Goal: Task Accomplishment & Management: Manage account settings

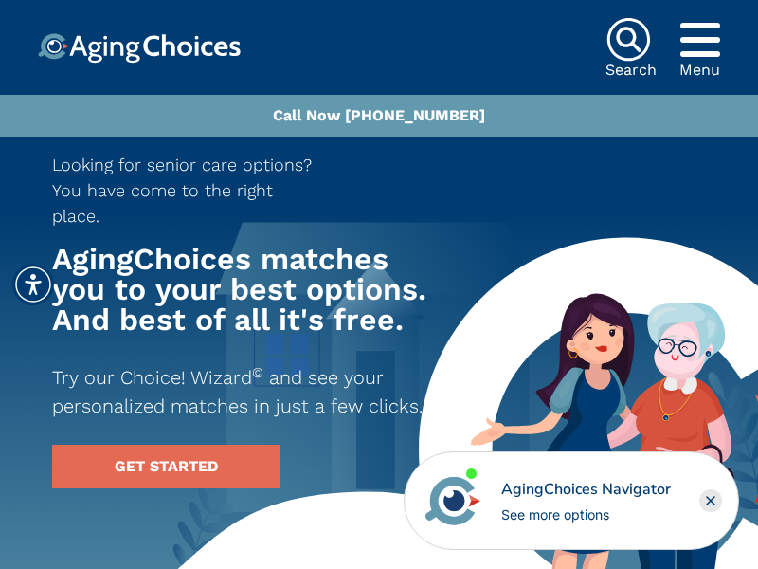
scroll to position [6344, 0]
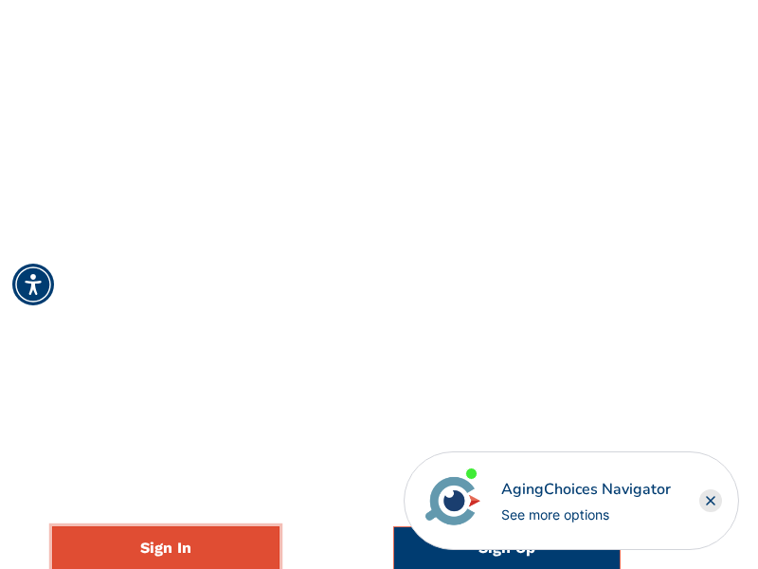
click at [166, 547] on link "Sign In" at bounding box center [165, 548] width 227 height 44
